Goal: Entertainment & Leisure: Consume media (video, audio)

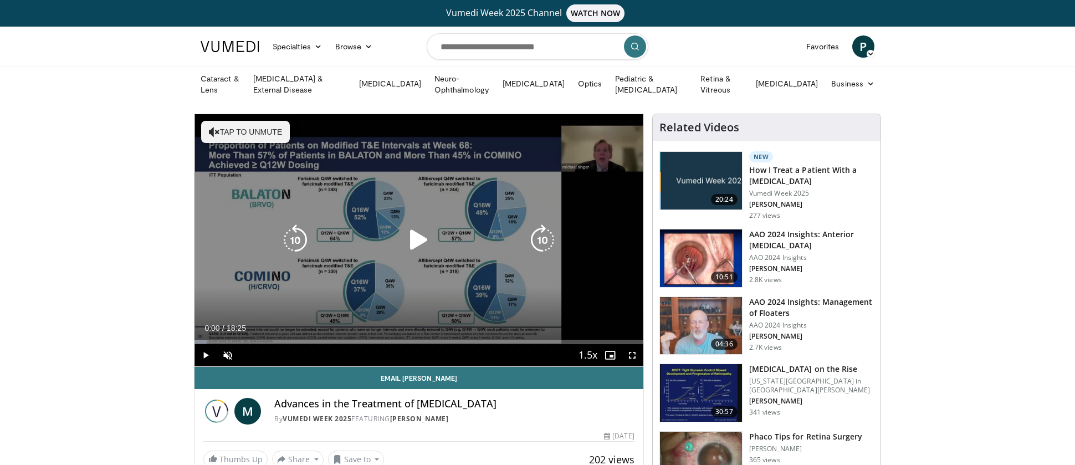
click at [416, 238] on icon "Video Player" at bounding box center [419, 240] width 31 height 31
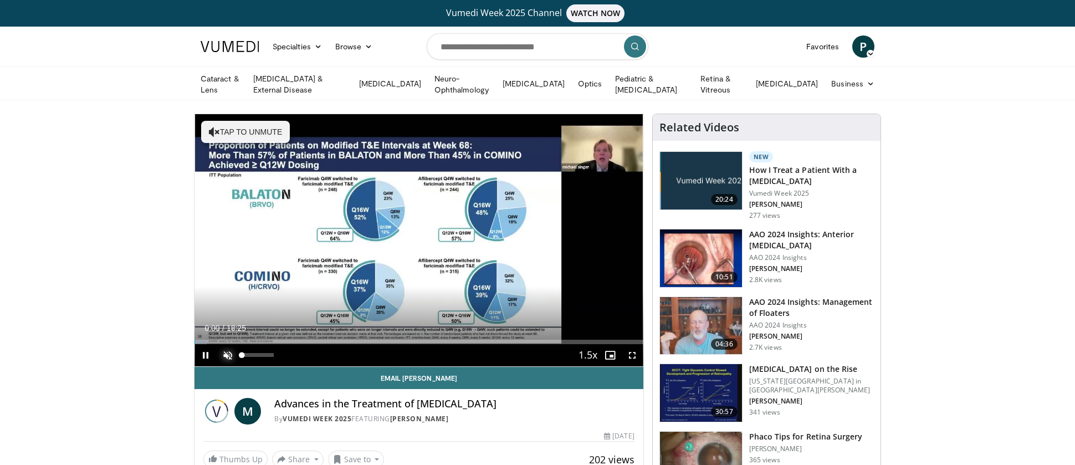
click at [233, 354] on span "Video Player" at bounding box center [228, 355] width 22 height 22
drag, startPoint x: 259, startPoint y: 353, endPoint x: 290, endPoint y: 353, distance: 31.0
click at [290, 353] on div "Mute 63%" at bounding box center [256, 355] width 78 height 22
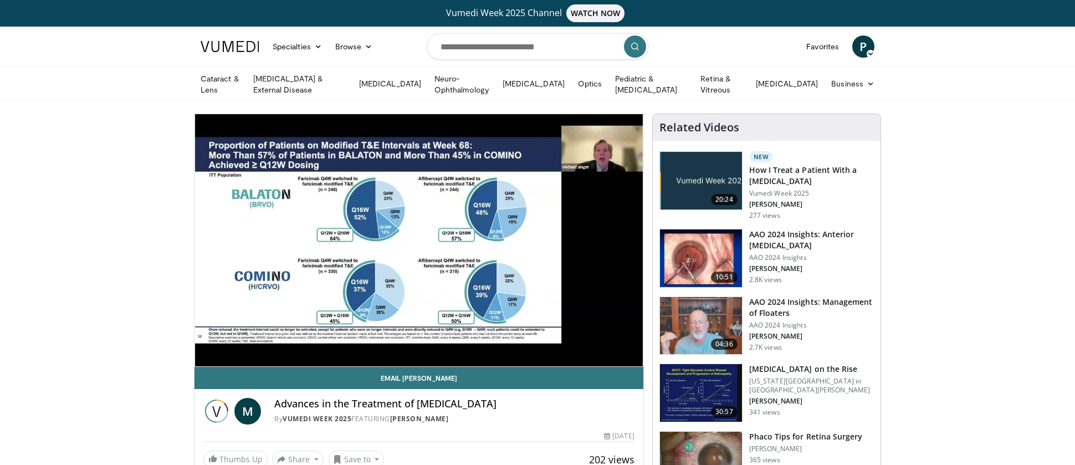
click at [208, 340] on div "10 seconds Tap to unmute" at bounding box center [419, 240] width 449 height 252
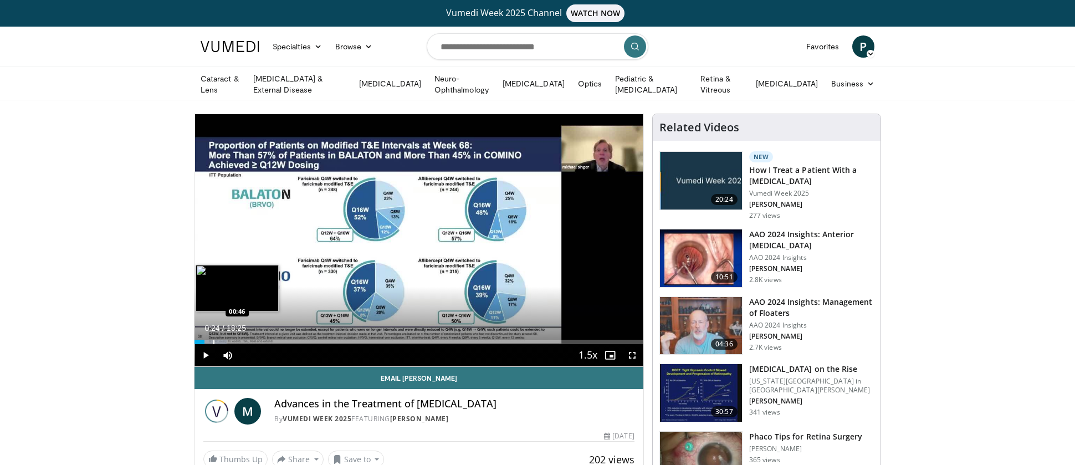
click at [214, 340] on div "Progress Bar" at bounding box center [213, 342] width 1 height 4
click at [208, 360] on span "Video Player" at bounding box center [206, 355] width 22 height 22
click at [225, 340] on div "Progress Bar" at bounding box center [225, 342] width 1 height 4
click at [224, 340] on div "Loaded : 13.46% 01:12 01:13" at bounding box center [419, 342] width 449 height 4
click at [221, 340] on div "Progress Bar" at bounding box center [221, 342] width 1 height 4
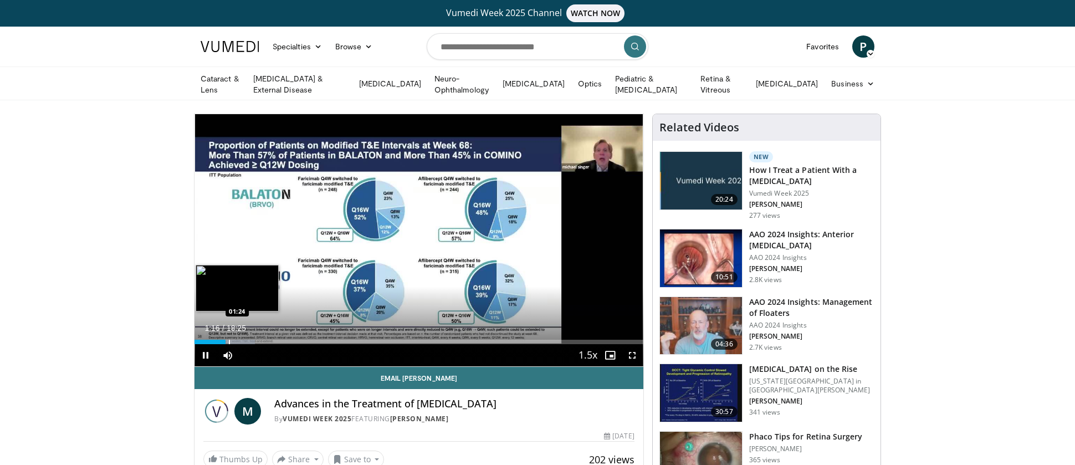
click at [229, 339] on div "10 seconds Tap to unmute" at bounding box center [419, 240] width 449 height 252
click at [206, 353] on span "Video Player" at bounding box center [206, 355] width 22 height 22
click at [239, 340] on div "Progress Bar" at bounding box center [239, 342] width 1 height 4
click at [255, 340] on div "Progress Bar" at bounding box center [254, 342] width 1 height 4
click at [266, 340] on div "Progress Bar" at bounding box center [266, 342] width 1 height 4
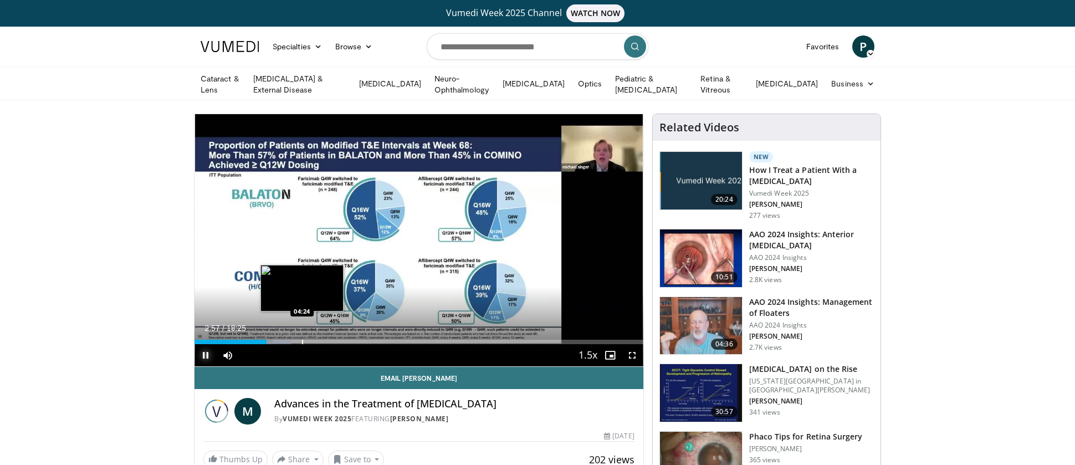
click at [302, 340] on div "Progress Bar" at bounding box center [302, 342] width 1 height 4
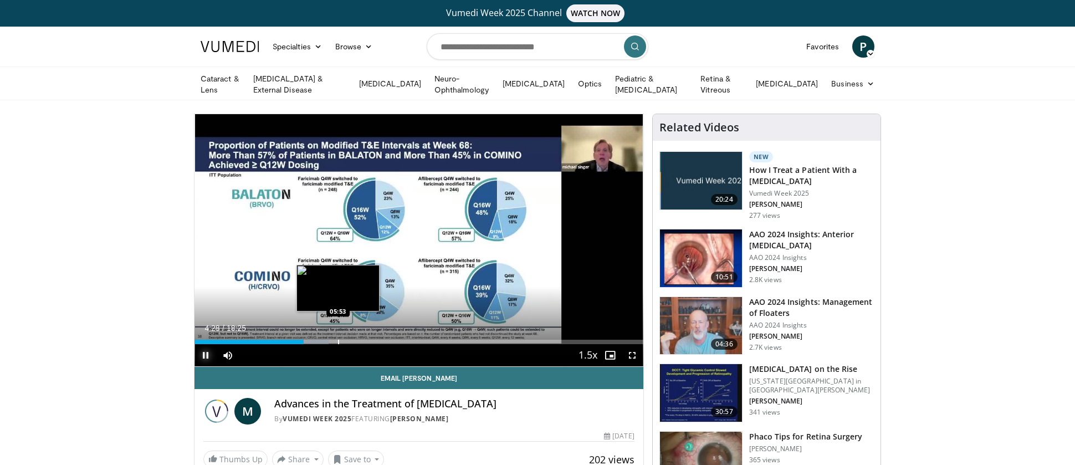
click at [338, 340] on div "Progress Bar" at bounding box center [338, 342] width 1 height 4
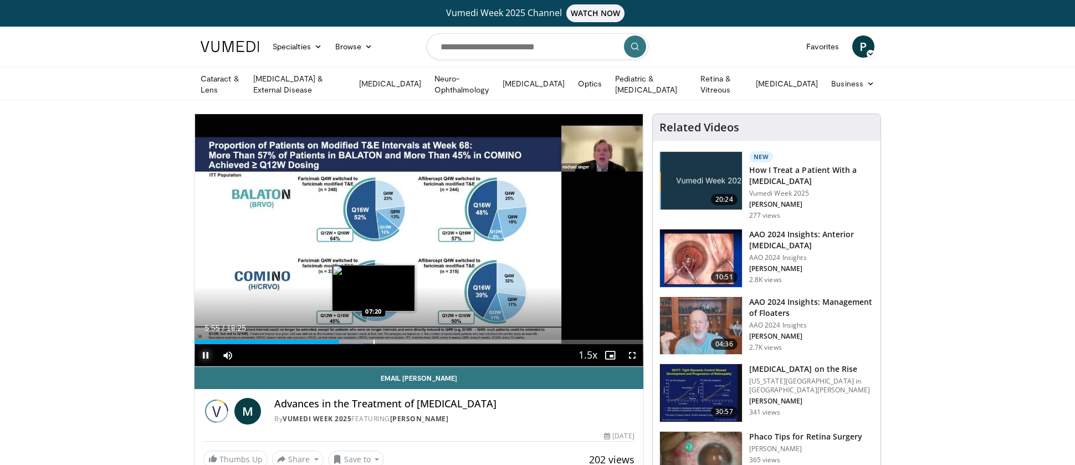
click at [374, 340] on div "Progress Bar" at bounding box center [374, 342] width 1 height 4
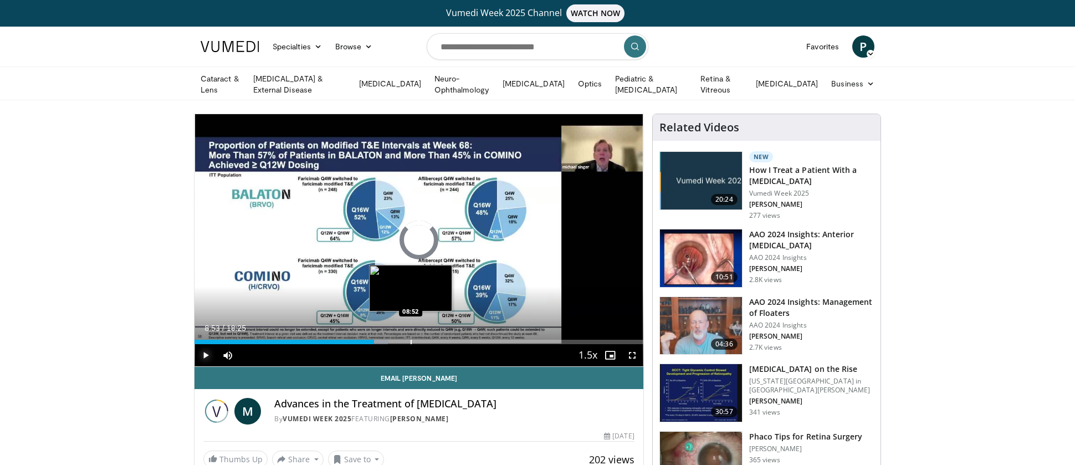
click at [411, 340] on div "Progress Bar" at bounding box center [411, 342] width 1 height 4
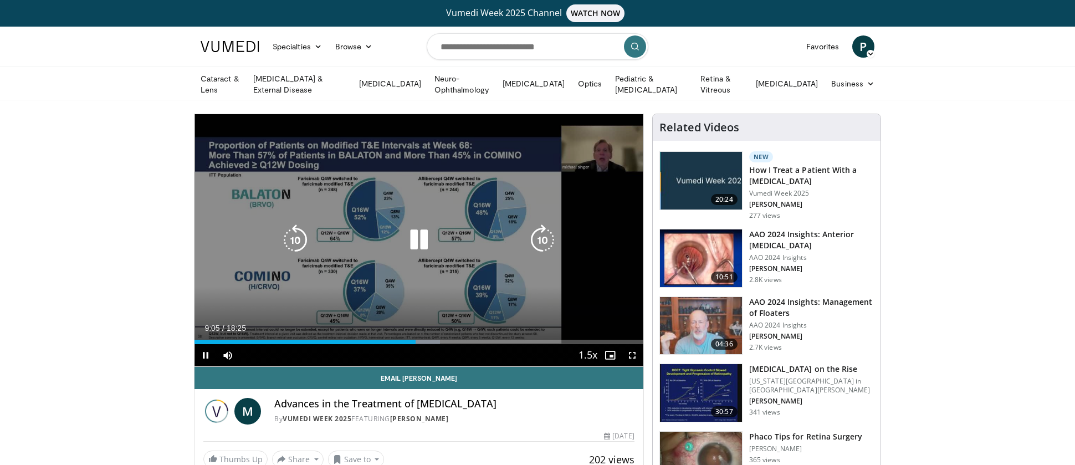
click at [466, 181] on div "10 seconds Tap to unmute" at bounding box center [419, 240] width 449 height 252
click at [414, 236] on icon "Video Player" at bounding box center [419, 240] width 31 height 31
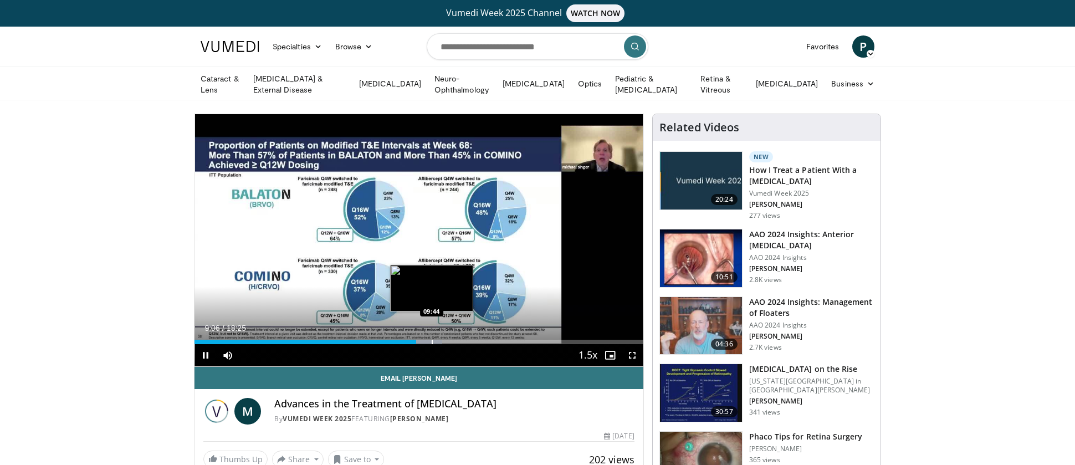
click at [430, 340] on div "Loaded : 55.21% 09:06 09:44" at bounding box center [419, 342] width 449 height 4
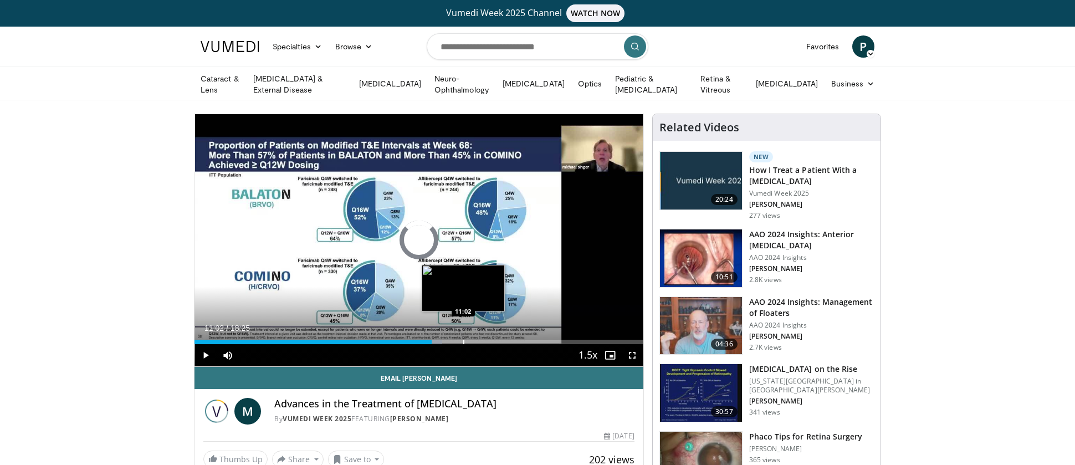
click at [463, 340] on div "Progress Bar" at bounding box center [463, 342] width 1 height 4
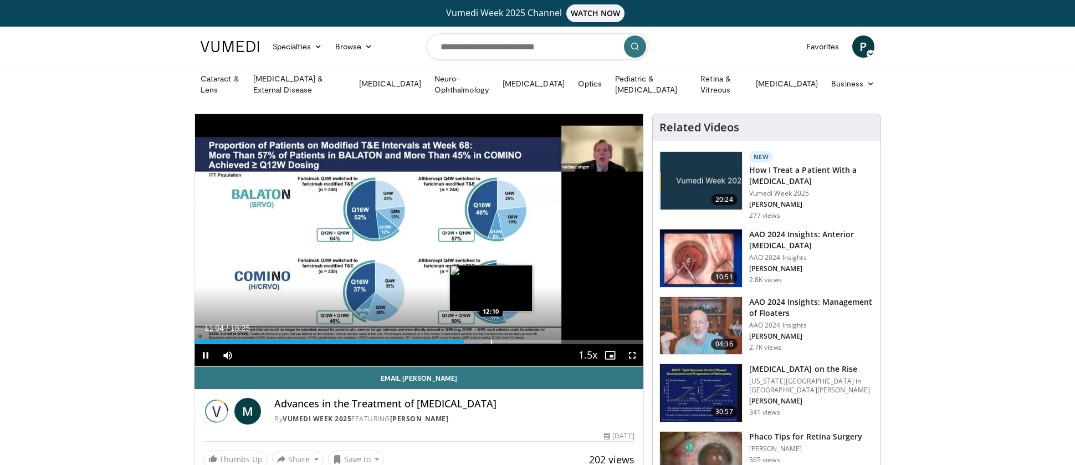
click at [491, 341] on div "Loaded : 64.27% 11:04 12:10" at bounding box center [419, 342] width 449 height 4
click at [511, 341] on div "Progress Bar" at bounding box center [511, 342] width 1 height 4
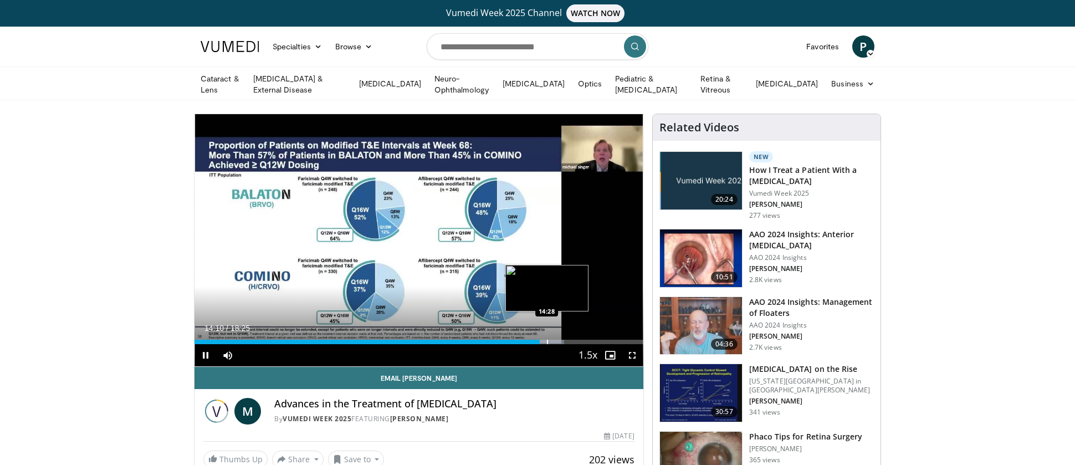
click at [547, 340] on div "Progress Bar" at bounding box center [543, 342] width 39 height 4
